Goal: Check status: Check status

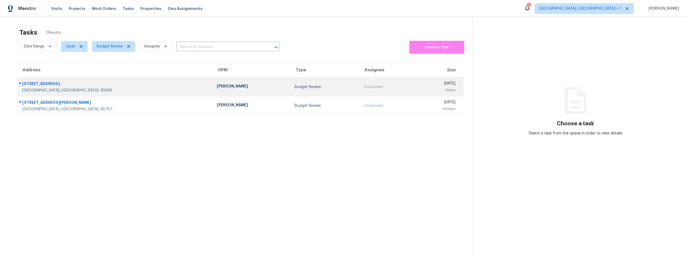
click at [49, 84] on div "13049 N Kenosha Bluff Dr" at bounding box center [115, 84] width 186 height 7
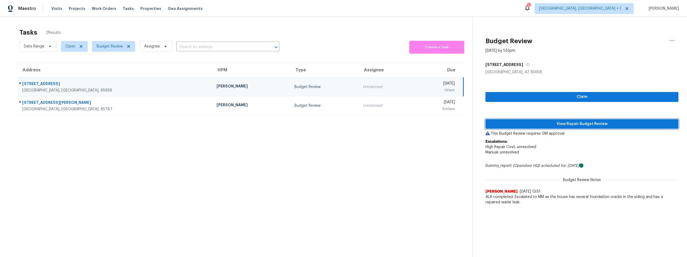
click at [550, 124] on span "View Repair Budget Review" at bounding box center [581, 124] width 184 height 7
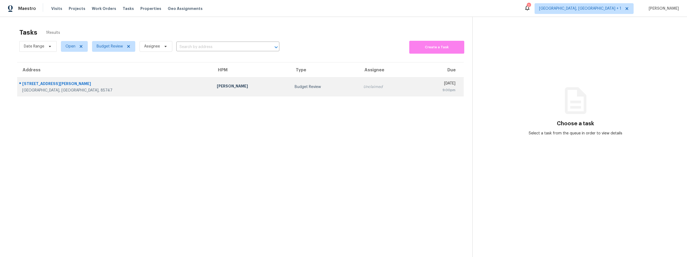
click at [55, 83] on div "[STREET_ADDRESS][PERSON_NAME]" at bounding box center [115, 84] width 186 height 7
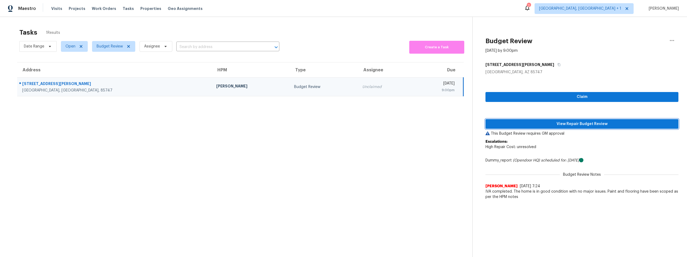
click at [586, 128] on button "View Repair Budget Review" at bounding box center [581, 124] width 193 height 10
